Goal: Find specific page/section

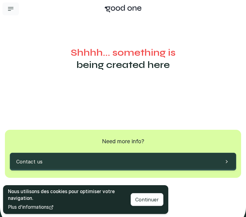
click at [11, 10] on icon "button" at bounding box center [10, 8] width 7 height 7
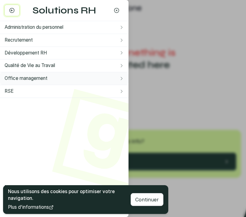
click at [67, 75] on button "Office management" at bounding box center [64, 78] width 129 height 13
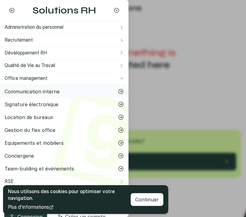
click at [59, 91] on div "Communication interne" at bounding box center [64, 91] width 119 height 7
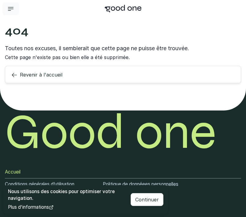
click at [9, 10] on icon "button" at bounding box center [11, 9] width 6 height 4
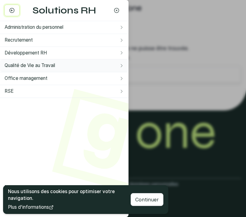
click at [64, 68] on button "Qualité de Vie au Travail" at bounding box center [64, 65] width 129 height 13
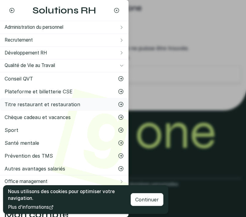
click at [52, 107] on div "Titre restaurant et restauration" at bounding box center [64, 104] width 119 height 7
